Goal: Find specific page/section: Find specific page/section

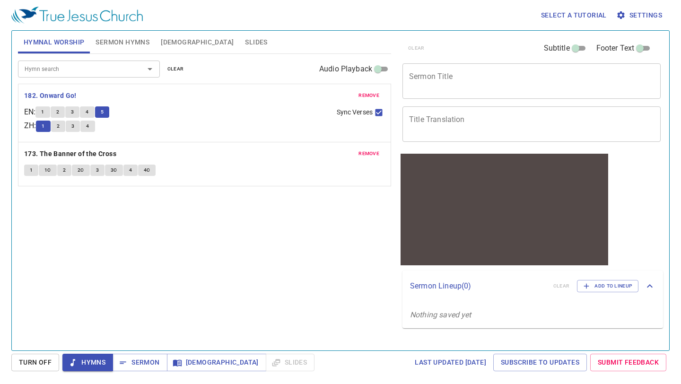
click at [31, 173] on span "1" at bounding box center [31, 170] width 3 height 9
click at [43, 170] on button "1C" at bounding box center [48, 169] width 18 height 11
click at [65, 171] on span "2" at bounding box center [64, 170] width 3 height 9
click at [79, 171] on span "2C" at bounding box center [81, 170] width 7 height 9
click at [101, 171] on button "3" at bounding box center [97, 169] width 14 height 11
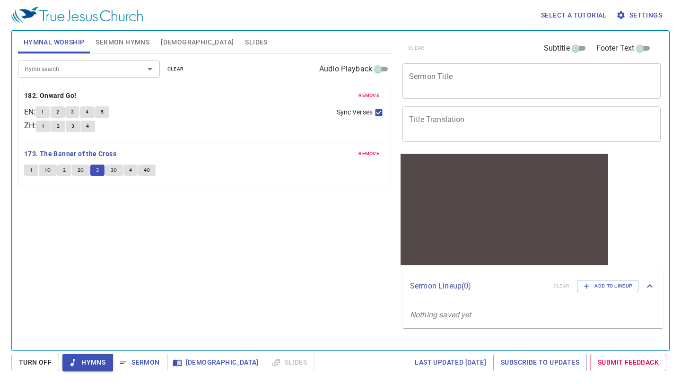
click at [114, 172] on span "3C" at bounding box center [114, 170] width 7 height 9
click at [129, 172] on span "4" at bounding box center [130, 170] width 3 height 9
click at [147, 170] on span "4C" at bounding box center [147, 170] width 7 height 9
